Goal: Information Seeking & Learning: Check status

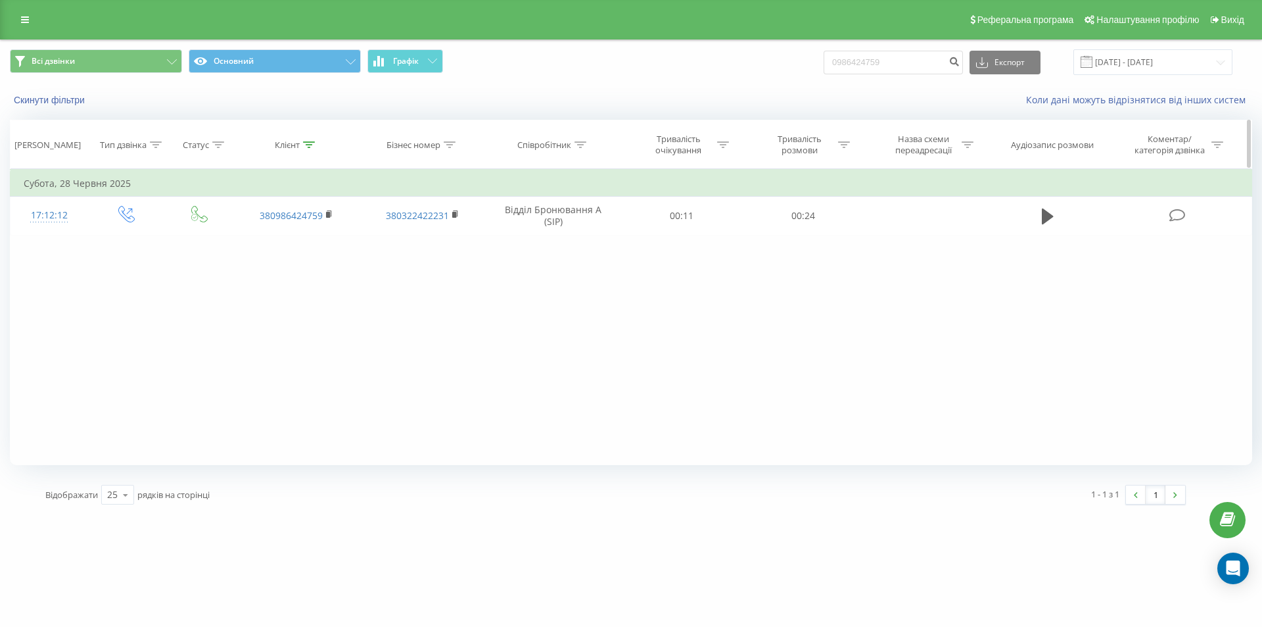
click at [310, 145] on icon at bounding box center [309, 144] width 12 height 7
drag, startPoint x: 241, startPoint y: 237, endPoint x: 228, endPoint y: 236, distance: 12.5
click at [227, 236] on div "Фільтрувати за умовою Містить 0986424759 Скасувати OK" at bounding box center [296, 228] width 143 height 118
click at [892, 60] on input "0986424759" at bounding box center [893, 63] width 139 height 24
drag, startPoint x: 901, startPoint y: 60, endPoint x: 819, endPoint y: 66, distance: 82.5
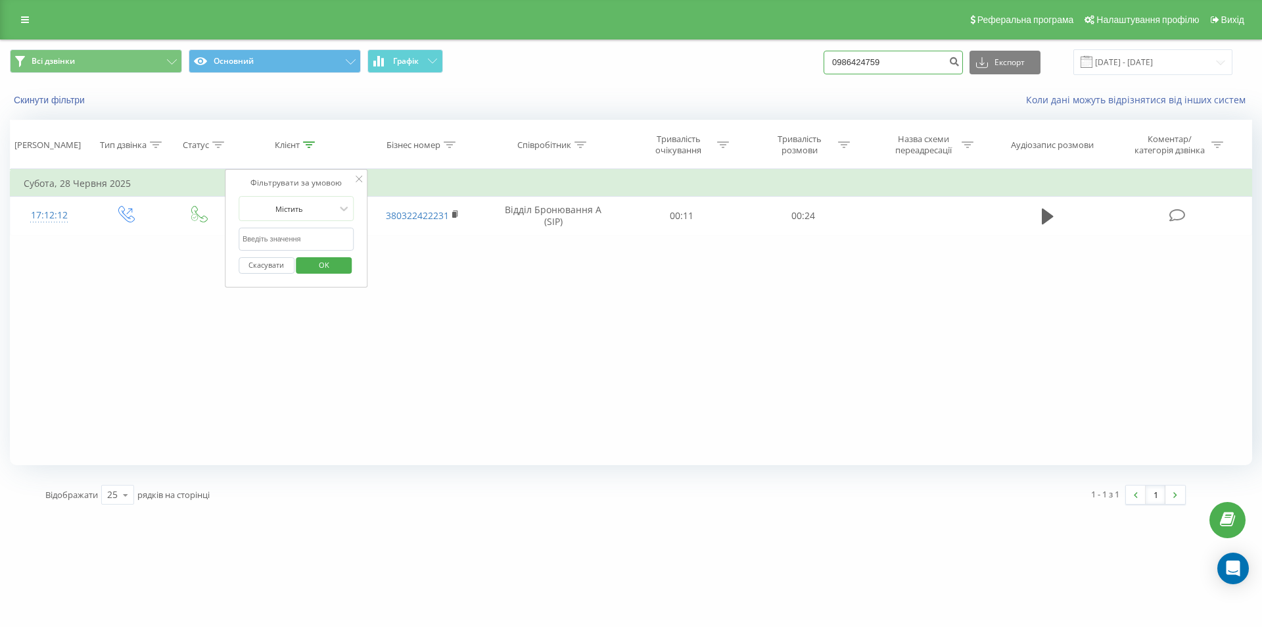
click at [819, 66] on div "Всі дзвінки Основний Графік 0986424759 Експорт .csv .xls .xlsx [DATE] - [DATE]" at bounding box center [631, 62] width 1243 height 26
paste input "0675767788"
type input "0675767788"
click at [960, 59] on icon "submit" at bounding box center [954, 60] width 11 height 8
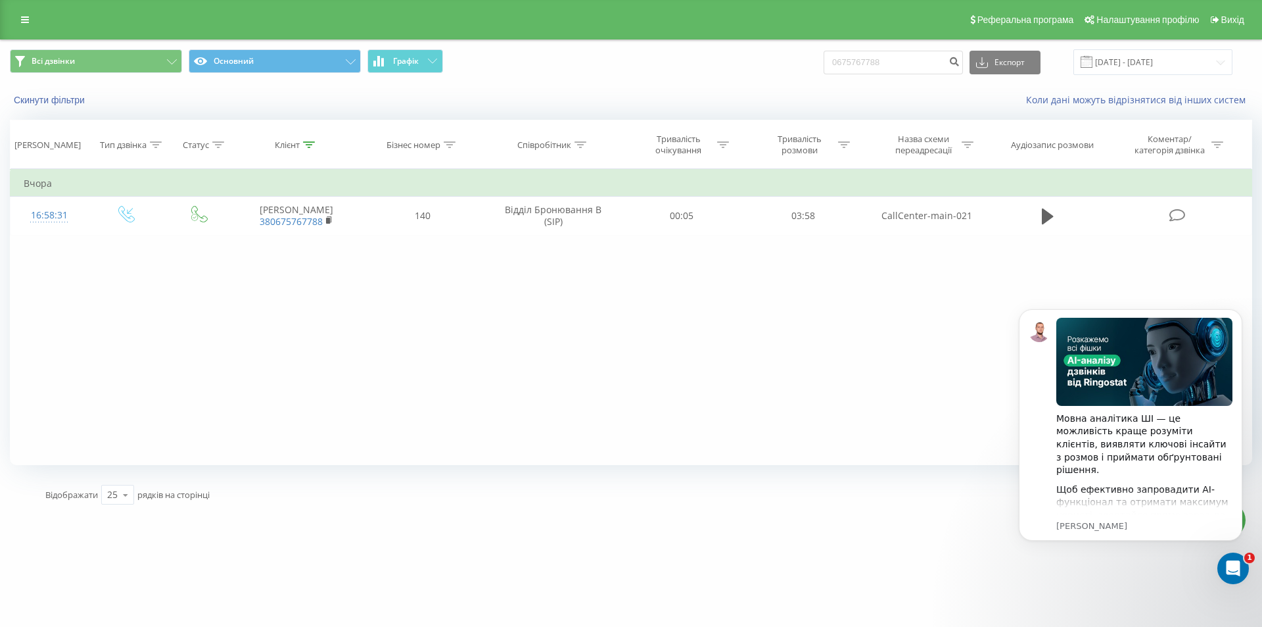
click at [643, 353] on div "Фільтрувати за умовою Дорівнює Введіть значення Скасувати OK Фільтрувати за умо…" at bounding box center [631, 317] width 1243 height 296
click at [1237, 314] on icon "Dismiss notification" at bounding box center [1239, 312] width 7 height 7
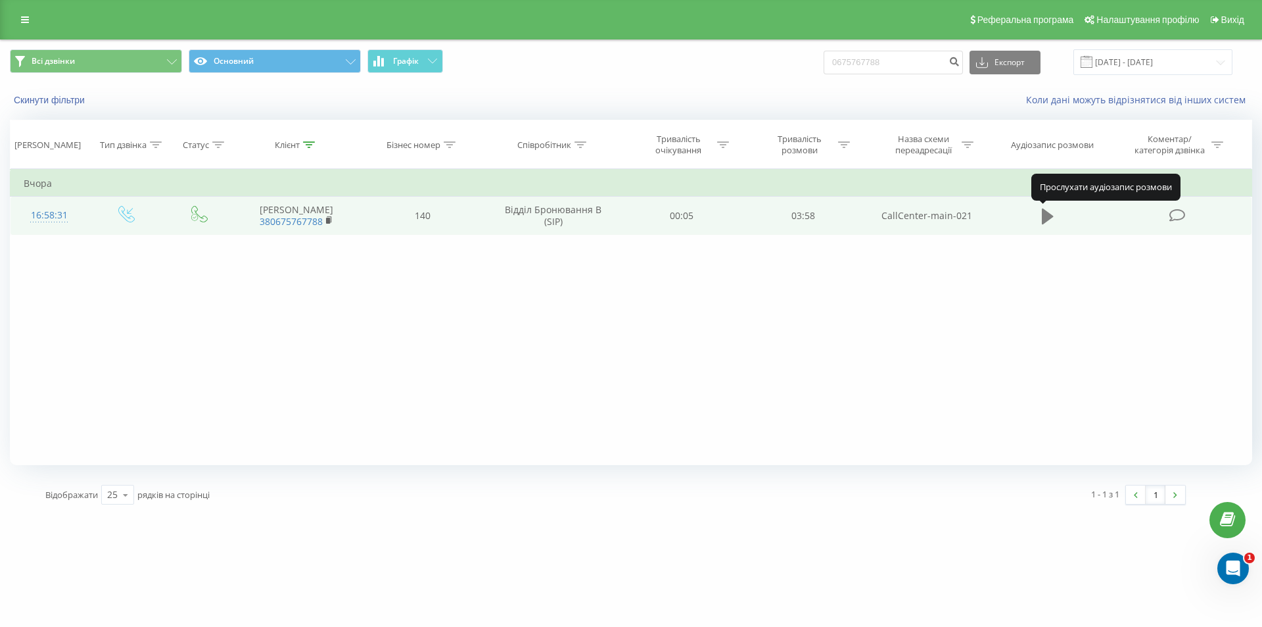
click at [1048, 218] on icon at bounding box center [1048, 216] width 12 height 16
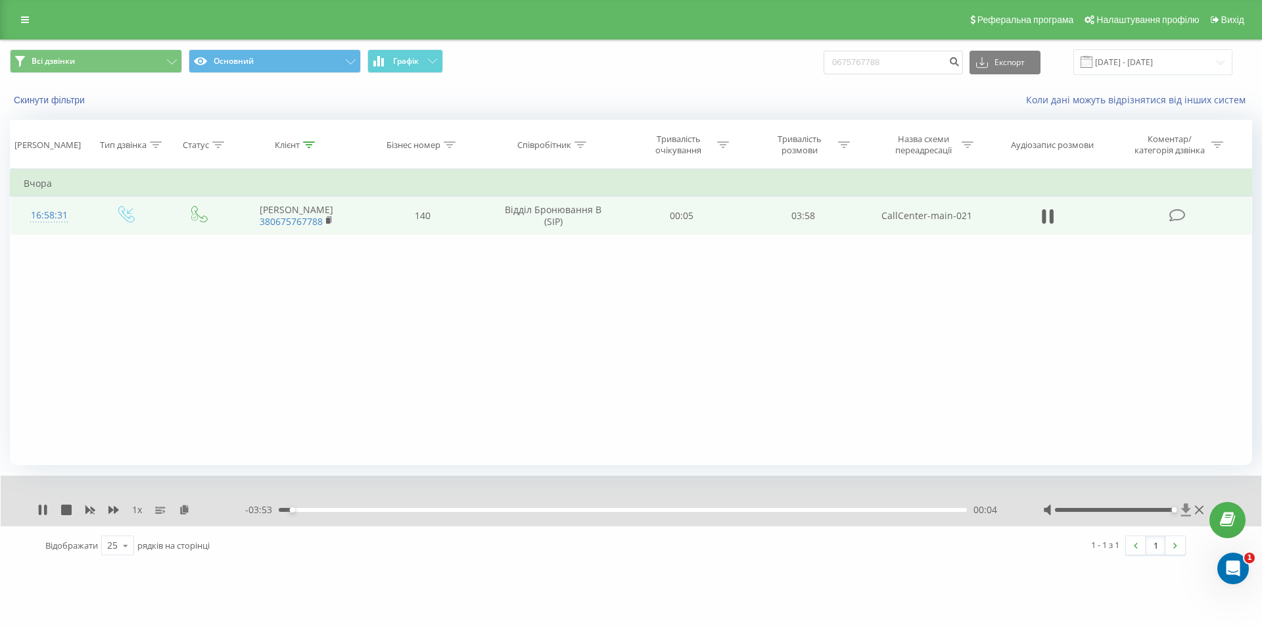
drag, startPoint x: 1116, startPoint y: 509, endPoint x: 1181, endPoint y: 516, distance: 64.8
click at [1181, 516] on div at bounding box center [1126, 509] width 164 height 13
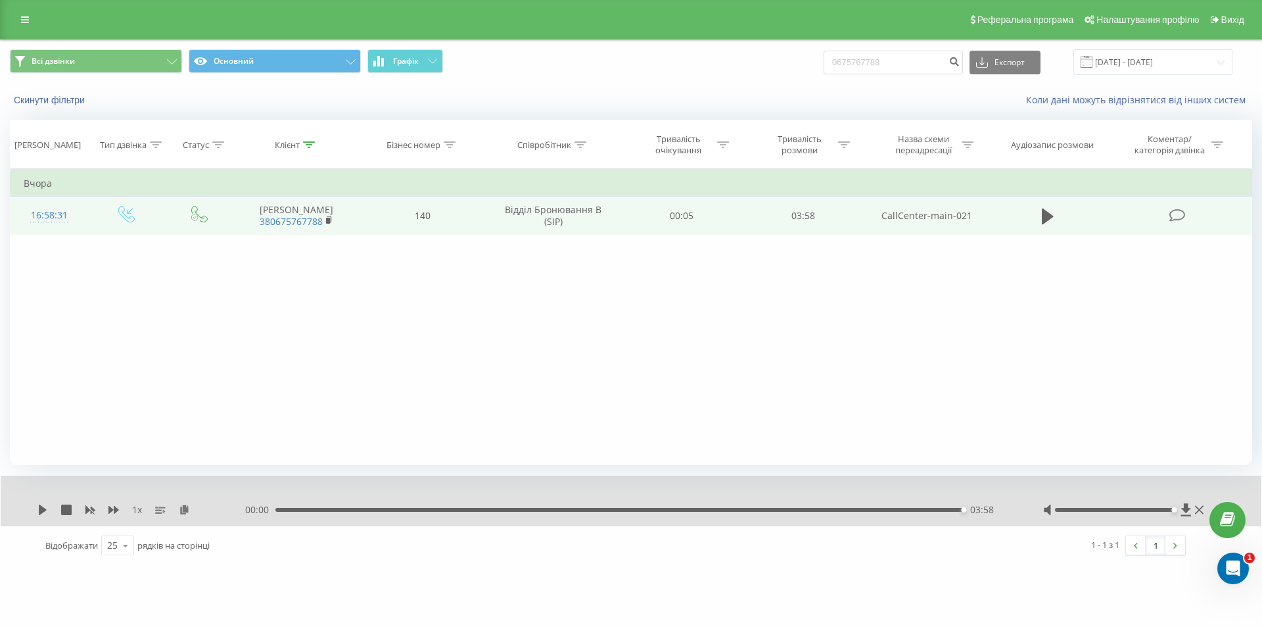
click at [972, 583] on div "emilyresort.com.ua 0675767788 Проекти emilyresort.com.ua Дашборд Центр звернень…" at bounding box center [631, 313] width 1262 height 627
drag, startPoint x: 1174, startPoint y: 508, endPoint x: 1105, endPoint y: 514, distance: 69.4
click at [1105, 514] on div at bounding box center [1126, 509] width 164 height 13
click at [940, 567] on div "emilyresort.com.ua 0675767788 Проекти emilyresort.com.ua Дашборд Центр звернень…" at bounding box center [631, 313] width 1262 height 627
